Goal: Task Accomplishment & Management: Use online tool/utility

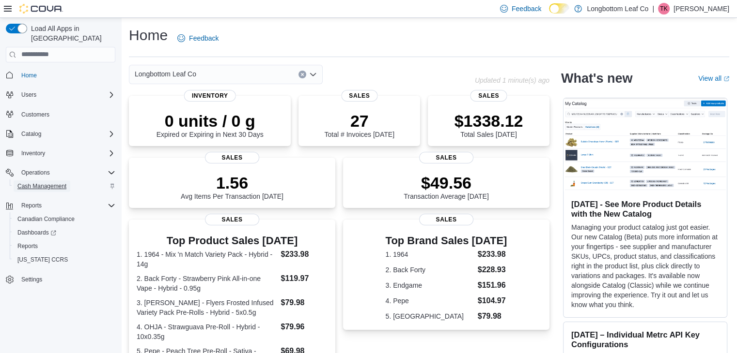
click at [52, 183] on span "Cash Management" at bounding box center [41, 187] width 49 height 8
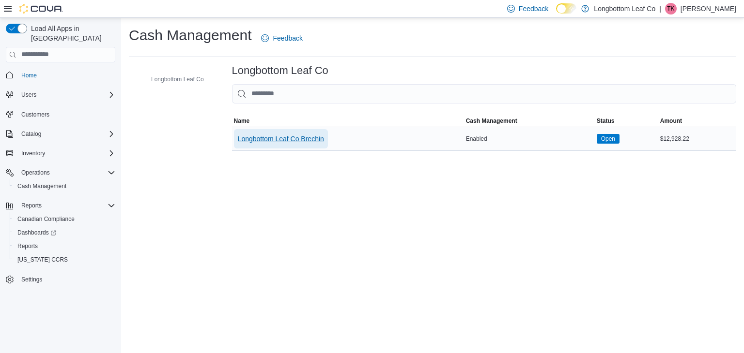
click at [315, 138] on span "Longbottom Leaf Co Brechin" at bounding box center [281, 139] width 86 height 10
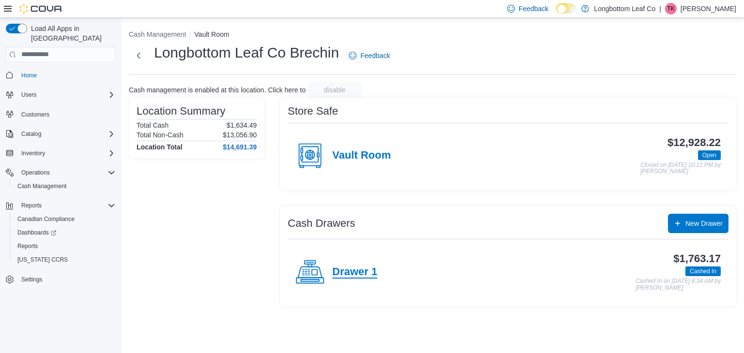
click at [362, 270] on h4 "Drawer 1" at bounding box center [354, 272] width 45 height 13
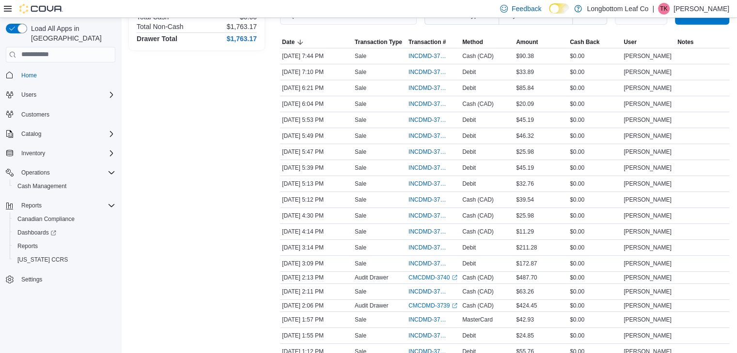
scroll to position [165, 0]
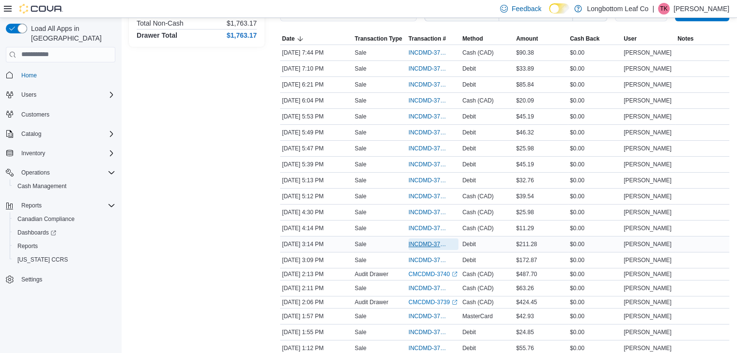
click at [426, 242] on span "INCDMD-37870" at bounding box center [428, 245] width 40 height 8
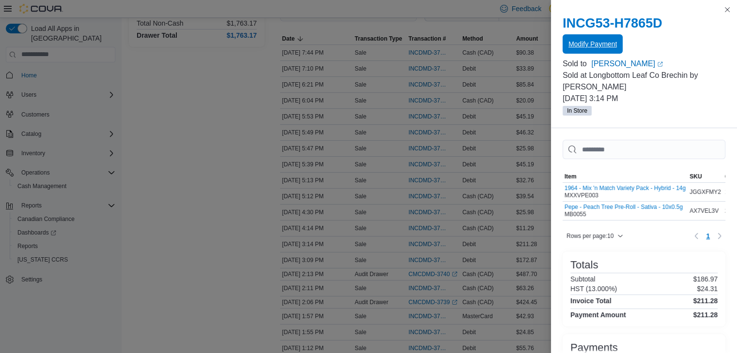
click at [588, 46] on span "Modify Payment" at bounding box center [592, 44] width 48 height 10
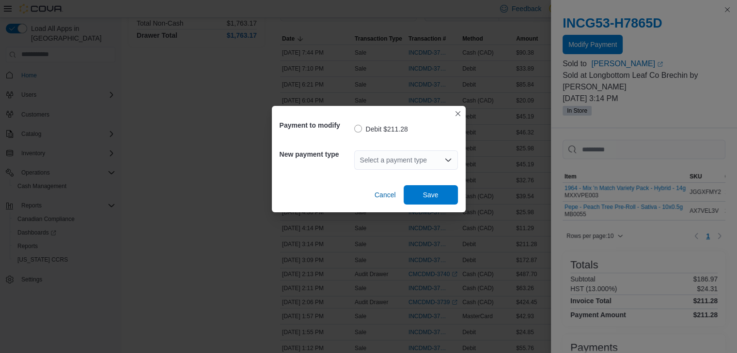
click at [386, 161] on div "Select a payment type" at bounding box center [406, 160] width 104 height 19
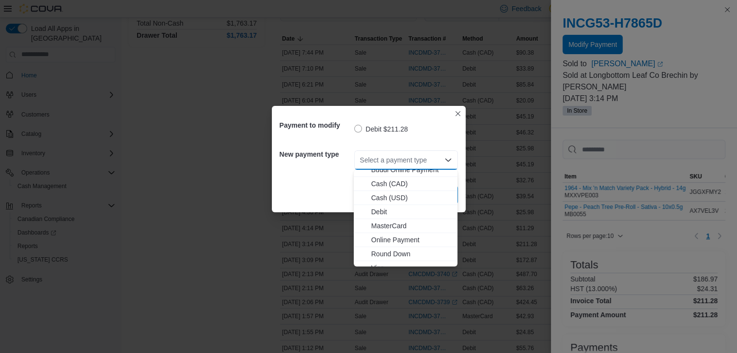
scroll to position [44, 0]
click at [393, 259] on span "Visa" at bounding box center [411, 260] width 80 height 10
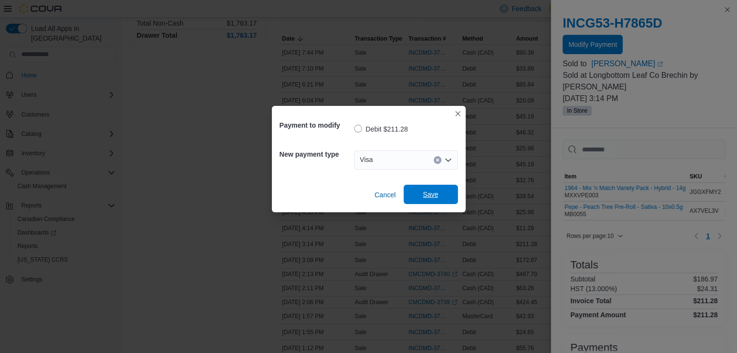
click at [439, 196] on span "Save" at bounding box center [430, 194] width 43 height 19
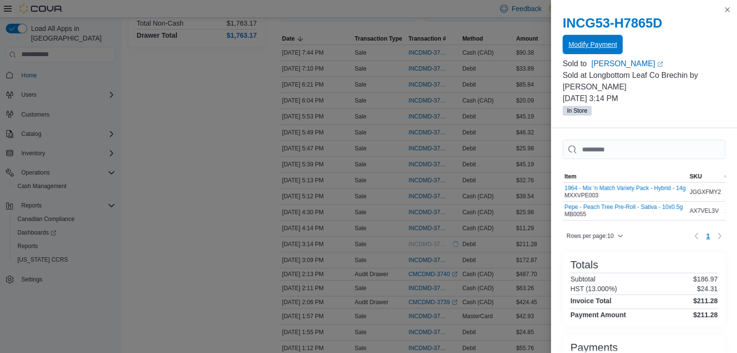
scroll to position [0, 0]
